Goal: Task Accomplishment & Management: Use online tool/utility

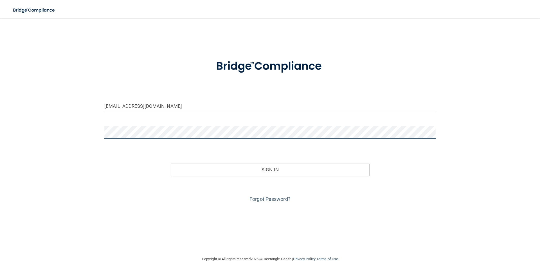
click at [89, 138] on div "[EMAIL_ADDRESS][DOMAIN_NAME] Invalid email/password. You don't have permission …" at bounding box center [270, 137] width 518 height 226
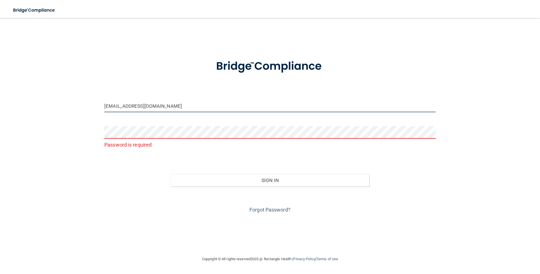
drag, startPoint x: 206, startPoint y: 106, endPoint x: 73, endPoint y: 109, distance: 133.1
click at [73, 109] on div "[EMAIL_ADDRESS][DOMAIN_NAME] Password is required Invalid email/password. You d…" at bounding box center [270, 137] width 518 height 226
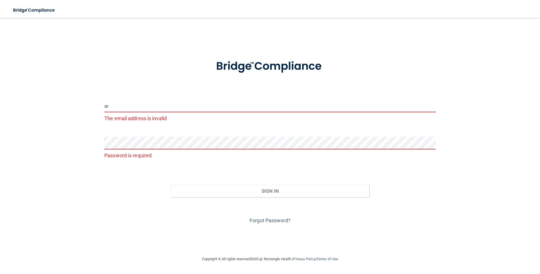
type input "[PERSON_NAME][EMAIL_ADDRESS][PERSON_NAME][DOMAIN_NAME]"
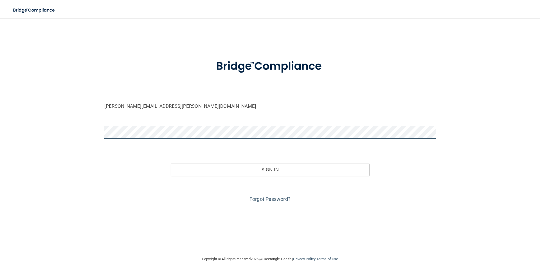
click at [171, 163] on button "Sign In" at bounding box center [270, 169] width 199 height 12
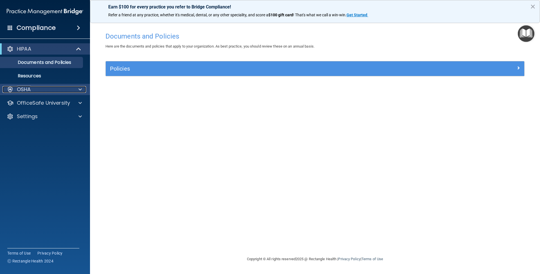
click at [76, 91] on div at bounding box center [79, 89] width 14 height 7
click at [80, 90] on span at bounding box center [79, 89] width 3 height 7
click at [77, 90] on div at bounding box center [79, 89] width 14 height 7
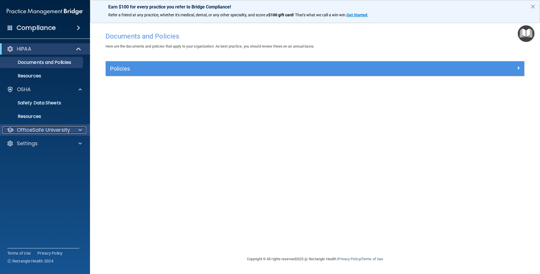
click at [81, 130] on span at bounding box center [79, 130] width 3 height 7
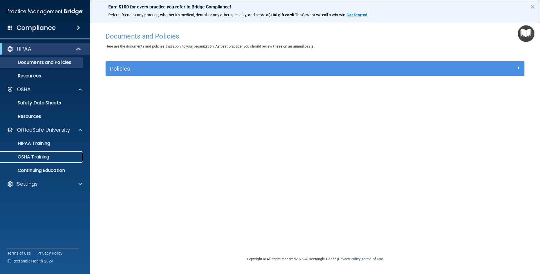
click at [59, 158] on div "OSHA Training" at bounding box center [42, 157] width 77 height 6
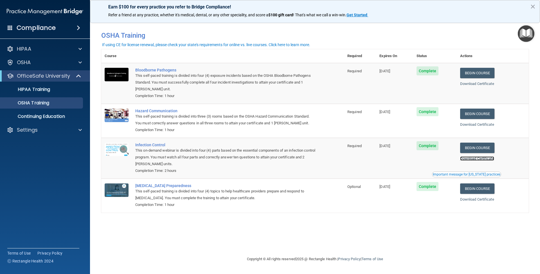
click at [479, 160] on link "Download Certificate" at bounding box center [477, 158] width 34 height 4
click at [68, 91] on div "HIPAA Training" at bounding box center [42, 90] width 77 height 6
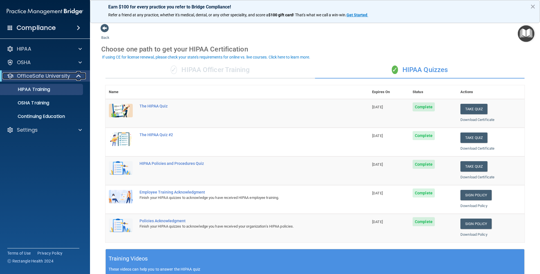
click at [78, 73] on span at bounding box center [79, 76] width 5 height 7
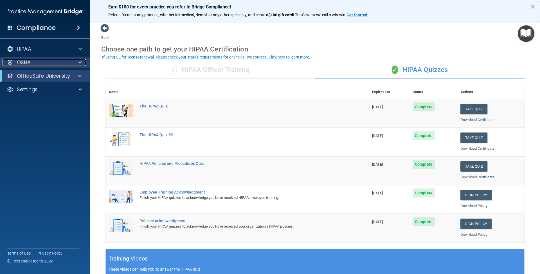
click at [82, 60] on span at bounding box center [79, 62] width 3 height 7
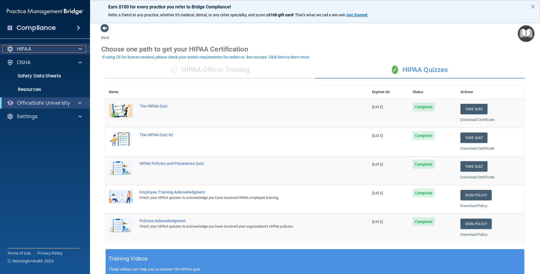
click at [78, 51] on div at bounding box center [79, 49] width 14 height 7
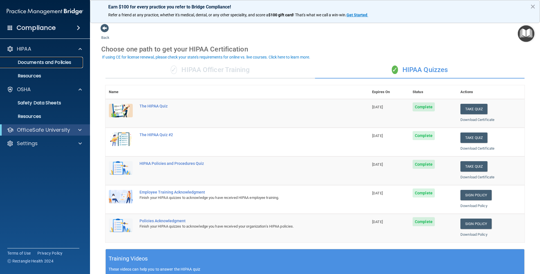
click at [72, 66] on link "Documents and Policies" at bounding box center [38, 62] width 89 height 11
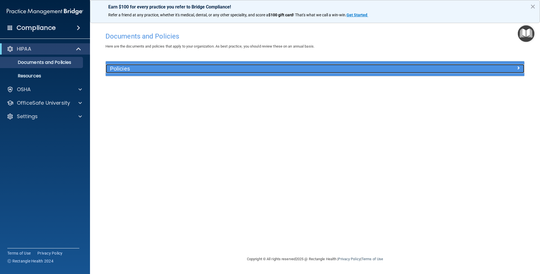
click at [123, 68] on h5 "Policies" at bounding box center [263, 69] width 306 height 6
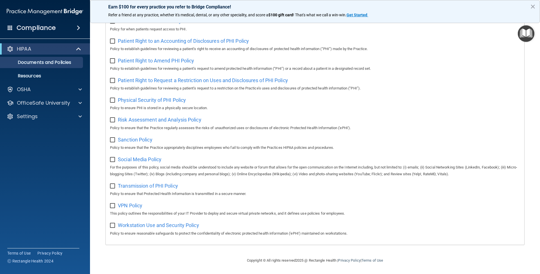
scroll to position [24, 0]
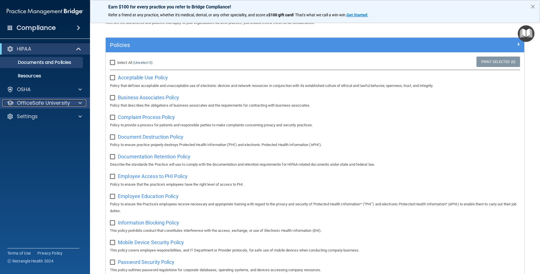
click at [82, 101] on span at bounding box center [79, 103] width 3 height 7
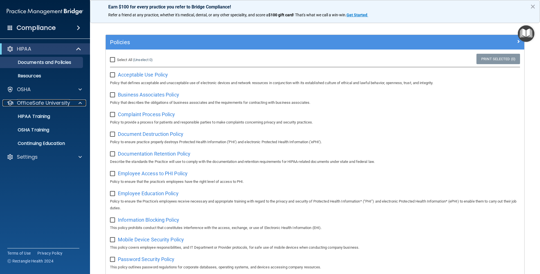
scroll to position [0, 0]
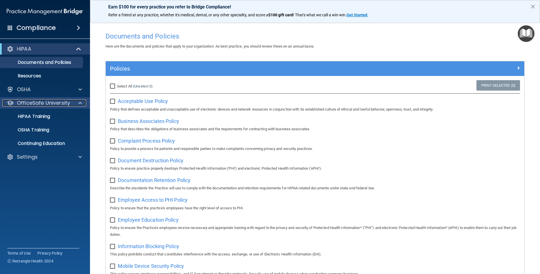
click at [81, 104] on span at bounding box center [79, 103] width 3 height 7
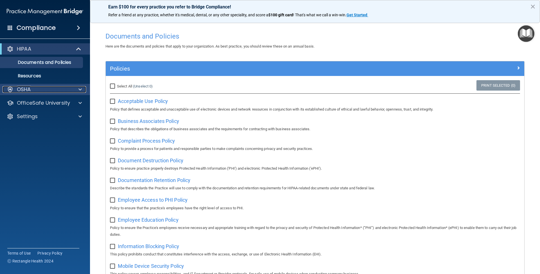
click at [80, 90] on span at bounding box center [79, 89] width 3 height 7
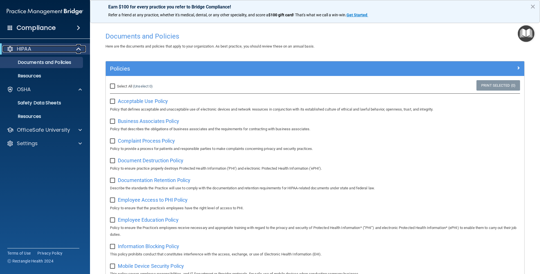
click at [78, 47] on span at bounding box center [79, 49] width 5 height 7
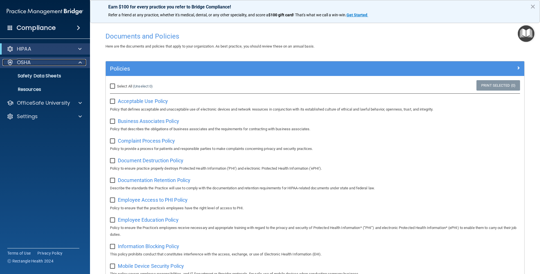
click at [77, 64] on div at bounding box center [79, 62] width 14 height 7
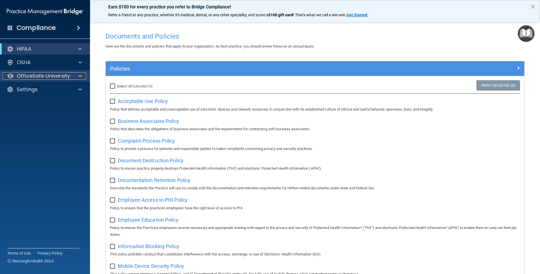
click at [79, 76] on span at bounding box center [79, 76] width 3 height 7
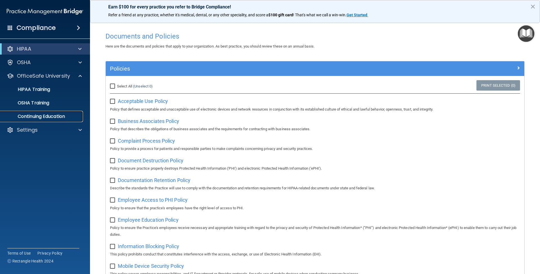
click at [53, 115] on p "Continuing Education" at bounding box center [42, 117] width 77 height 6
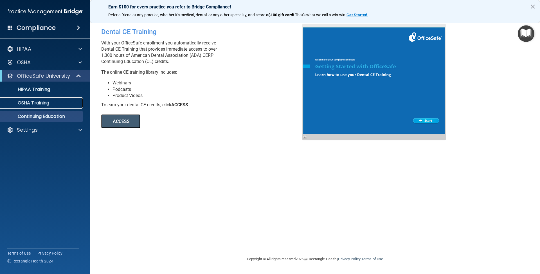
click at [41, 108] on link "OSHA Training" at bounding box center [38, 102] width 89 height 11
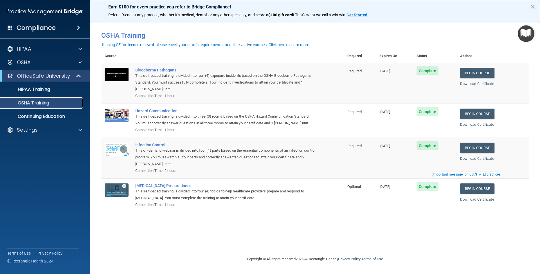
click at [61, 100] on div "OSHA Training" at bounding box center [42, 103] width 77 height 6
click at [46, 90] on p "HIPAA Training" at bounding box center [27, 90] width 46 height 6
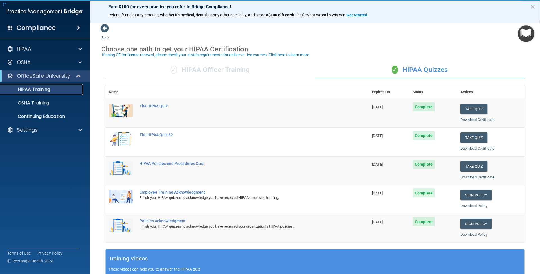
scroll to position [37, 0]
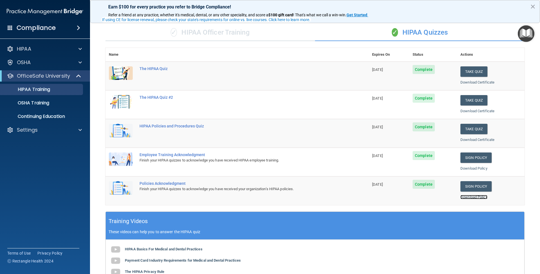
click at [462, 199] on link "Download Policy" at bounding box center [474, 197] width 27 height 4
click at [485, 140] on link "Download Certificate" at bounding box center [478, 140] width 34 height 4
click at [483, 111] on link "Download Certificate" at bounding box center [478, 111] width 34 height 4
click at [479, 81] on link "Download Certificate" at bounding box center [478, 82] width 34 height 4
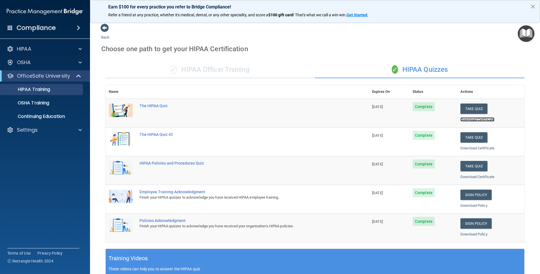
scroll to position [0, 0]
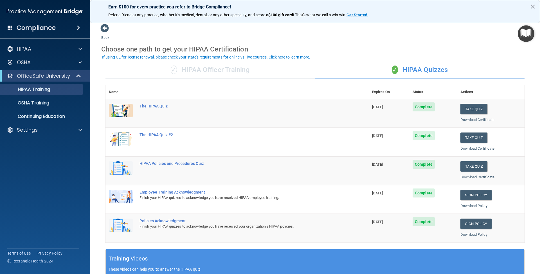
click at [76, 23] on div "Compliance" at bounding box center [45, 28] width 90 height 12
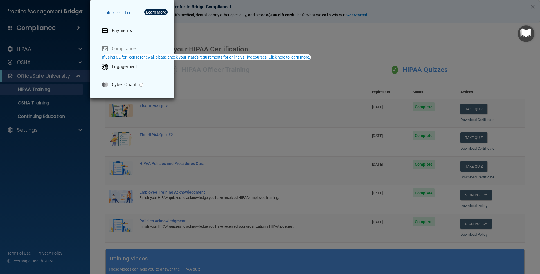
click at [472, 38] on div "Take me to: Payments Compliance Engagement Cyber Quant" at bounding box center [270, 137] width 540 height 274
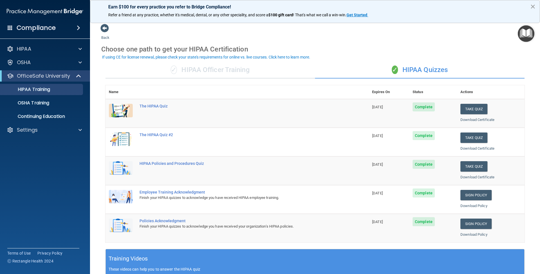
click at [534, 6] on button "×" at bounding box center [532, 6] width 5 height 9
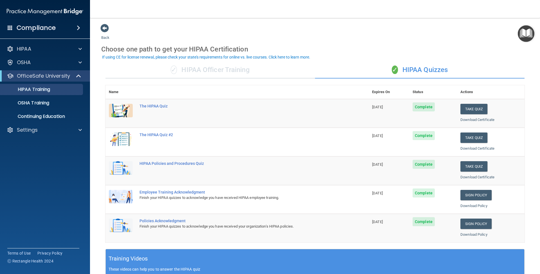
click at [77, 22] on div "Compliance" at bounding box center [45, 28] width 90 height 12
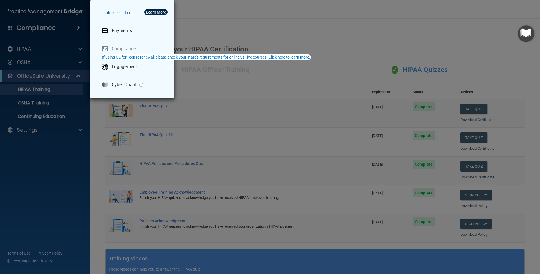
click at [41, 129] on div "Take me to: Payments Compliance Engagement Cyber Quant" at bounding box center [270, 137] width 540 height 274
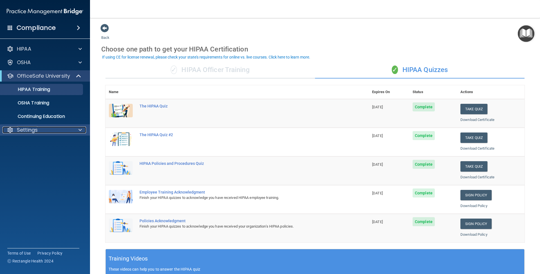
click at [70, 129] on div "Settings" at bounding box center [38, 130] width 70 height 7
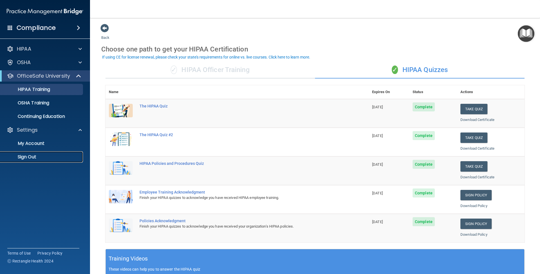
click at [44, 159] on p "Sign Out" at bounding box center [42, 157] width 77 height 6
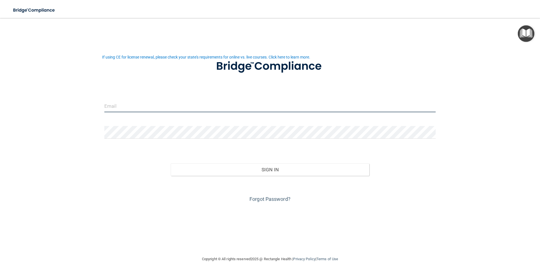
type input "[EMAIL_ADDRESS][DOMAIN_NAME]"
